Goal: Task Accomplishment & Management: Manage account settings

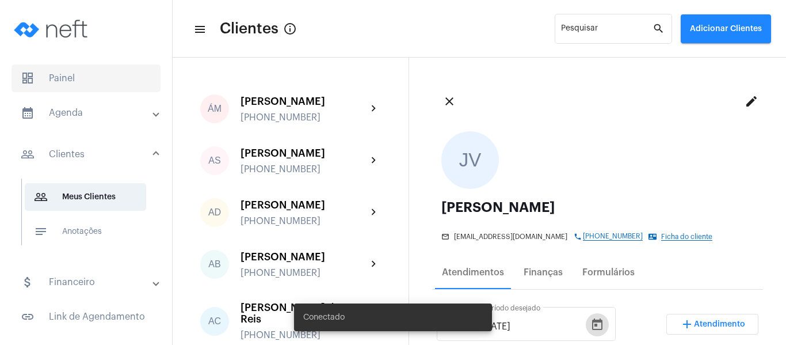
scroll to position [115, 0]
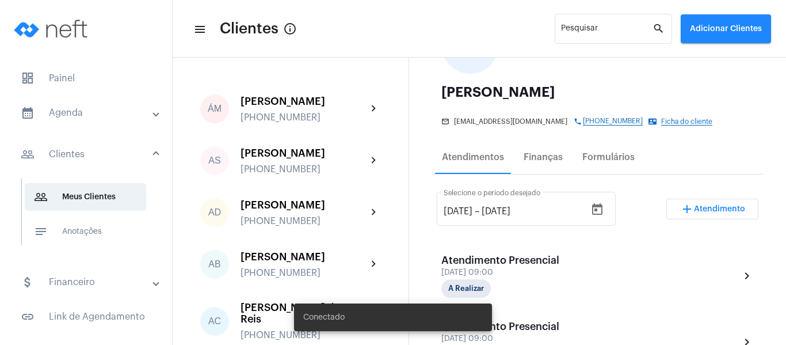
click at [90, 124] on mat-expansion-panel-header "calendar_month_outlined Agenda" at bounding box center [89, 113] width 165 height 28
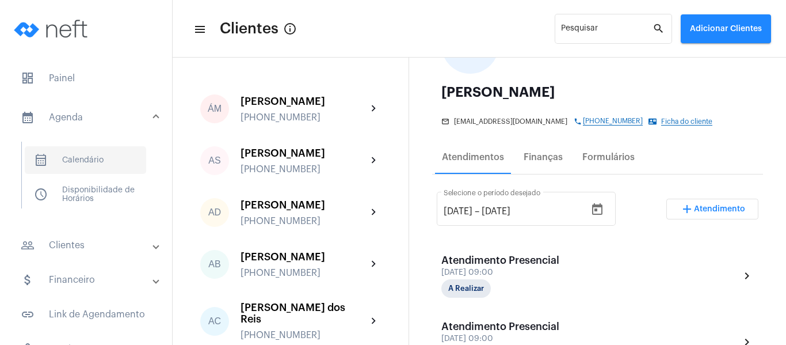
click at [70, 163] on span "calendar_month_outlined Calendário" at bounding box center [85, 160] width 121 height 28
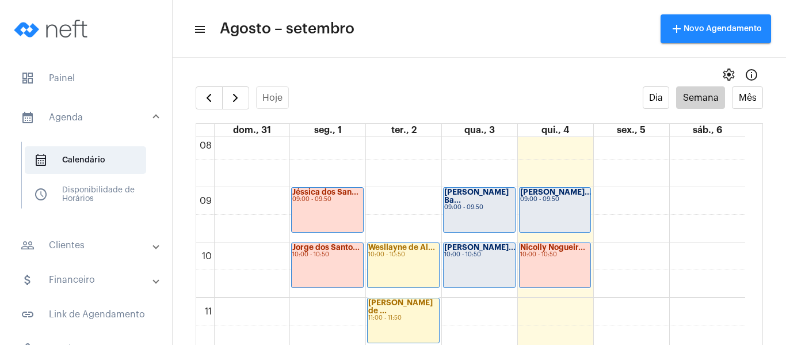
scroll to position [677, 0]
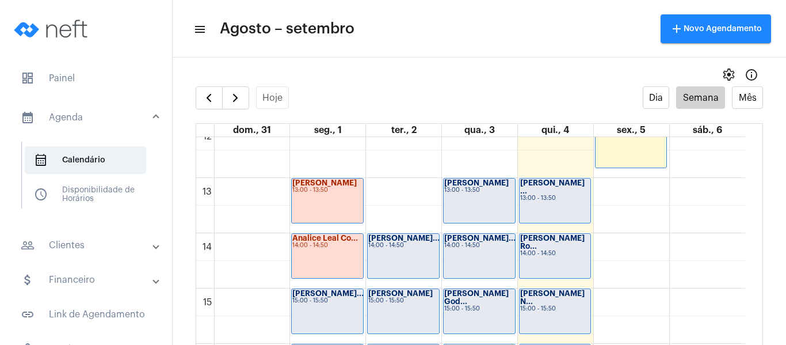
click at [549, 197] on div "[PERSON_NAME] ... 13:00 - 13:50" at bounding box center [554, 200] width 71 height 44
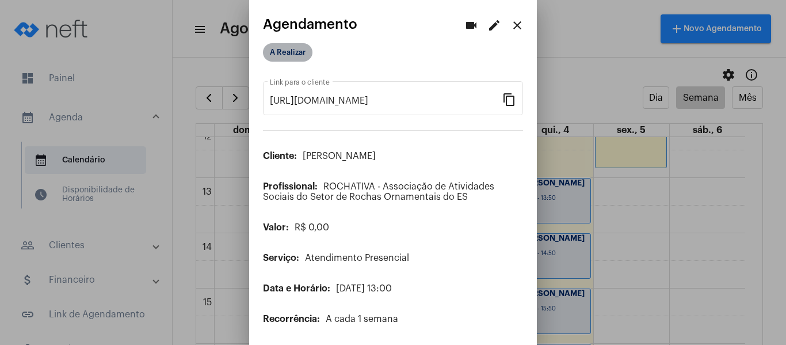
click at [278, 53] on mat-chip "A Realizar" at bounding box center [287, 52] width 49 height 18
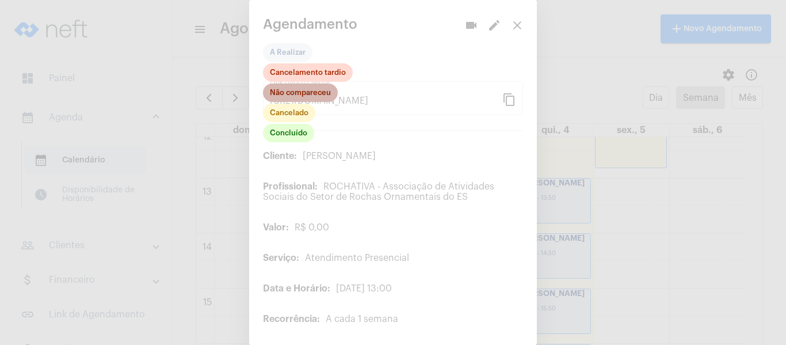
click at [288, 93] on mat-chip "Não compareceu" at bounding box center [300, 92] width 75 height 18
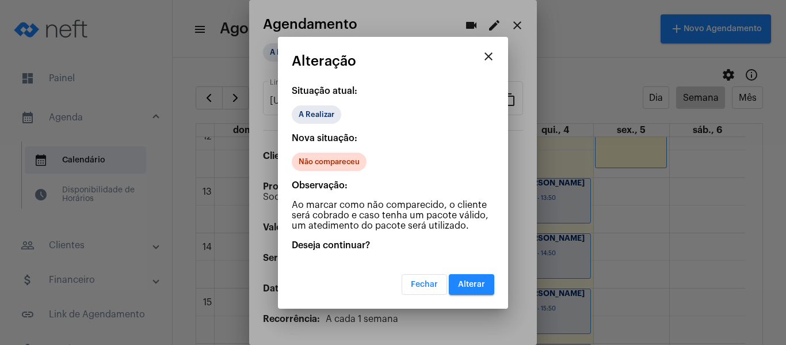
click at [473, 284] on span "Alterar" at bounding box center [471, 284] width 27 height 8
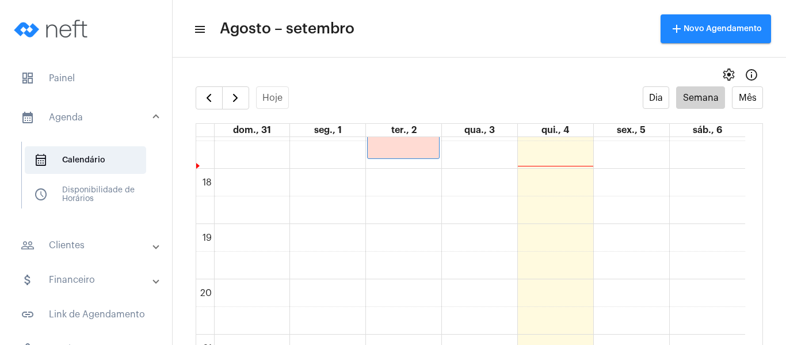
scroll to position [965, 0]
